Goal: Information Seeking & Learning: Learn about a topic

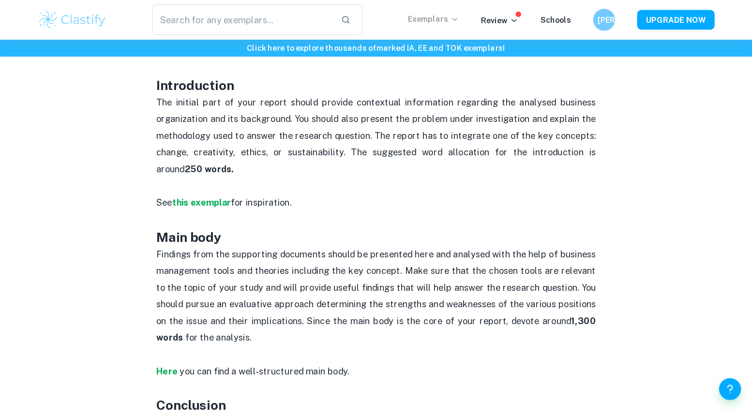
scroll to position [584, 0]
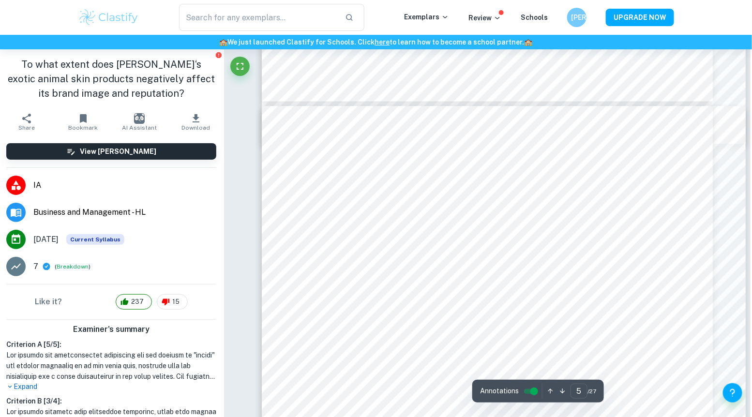
scroll to position [2447, 1]
